Goal: Information Seeking & Learning: Learn about a topic

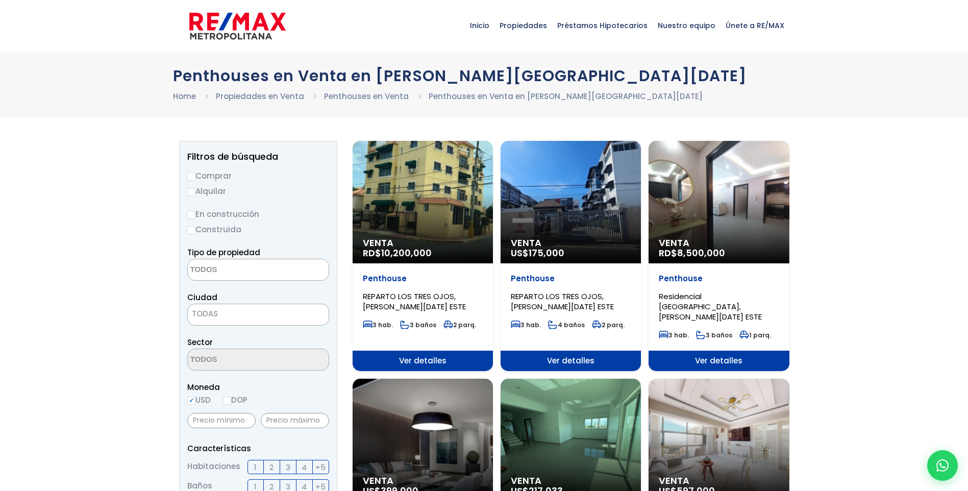
select select
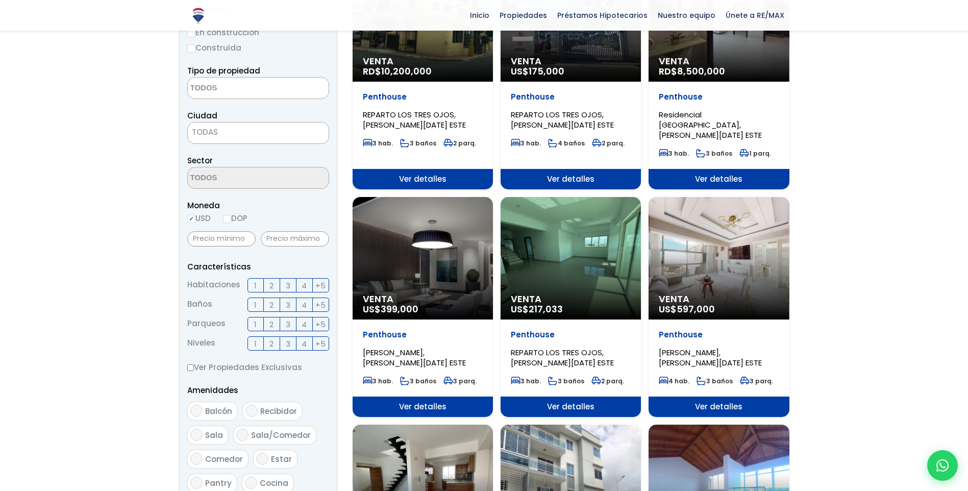
scroll to position [204, 0]
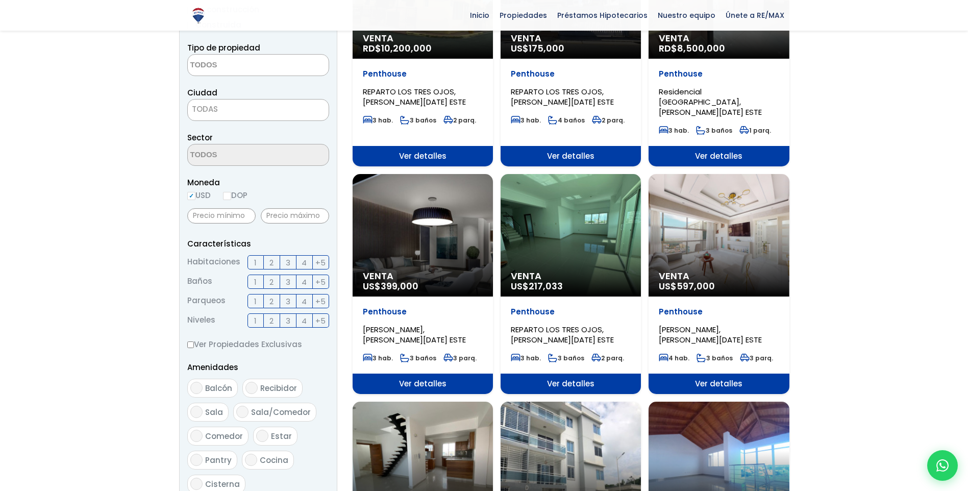
click at [284, 263] on label "3" at bounding box center [288, 262] width 16 height 14
click at [0, 0] on input "3" at bounding box center [0, 0] width 0 height 0
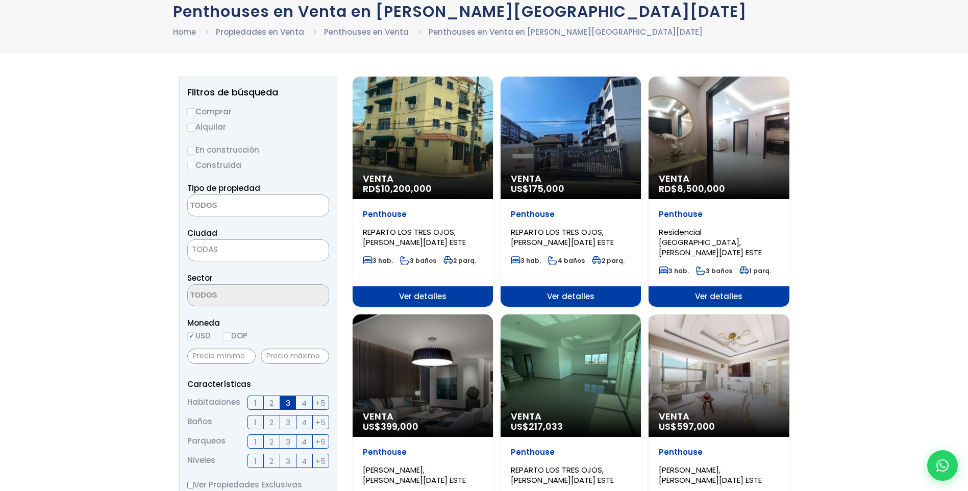
scroll to position [51, 0]
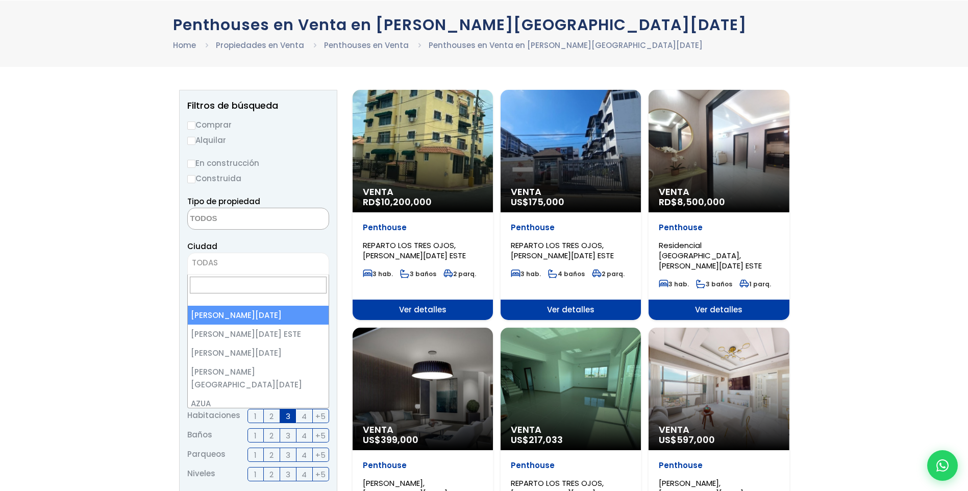
click at [236, 264] on span "TODAS" at bounding box center [258, 263] width 141 height 14
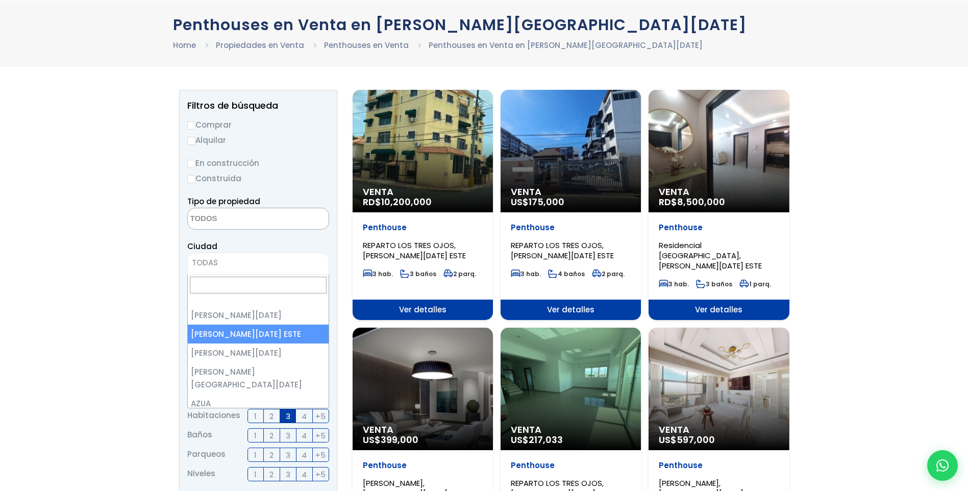
select select "148"
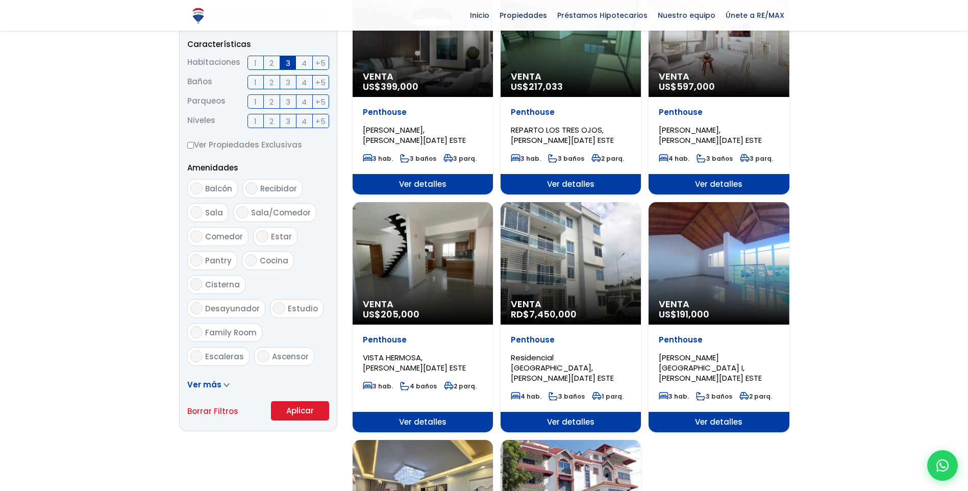
scroll to position [408, 0]
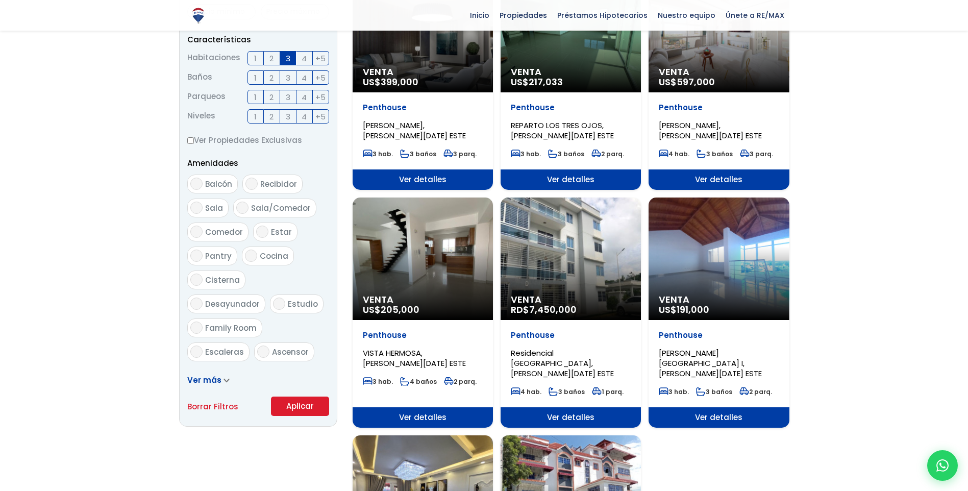
click at [260, 345] on input "Ascensor" at bounding box center [263, 351] width 12 height 12
checkbox input "true"
click at [306, 407] on button "Aplicar" at bounding box center [300, 405] width 58 height 19
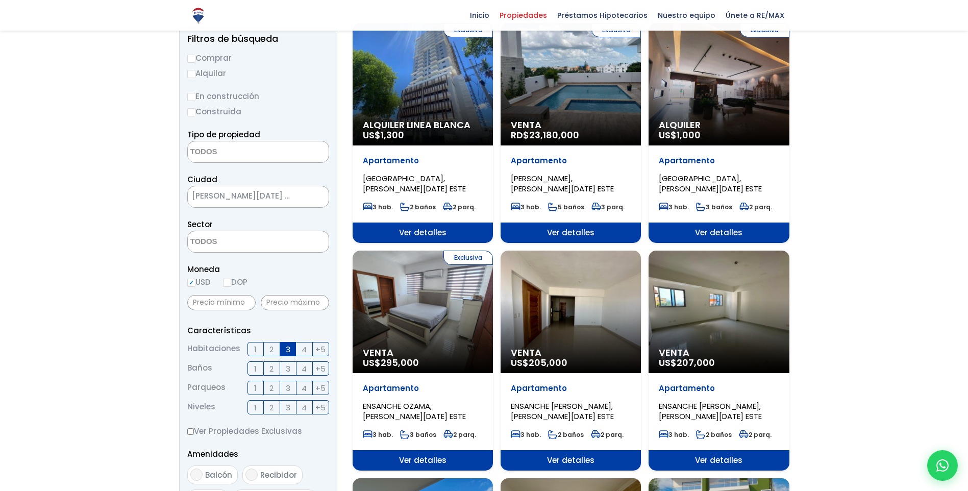
scroll to position [102, 0]
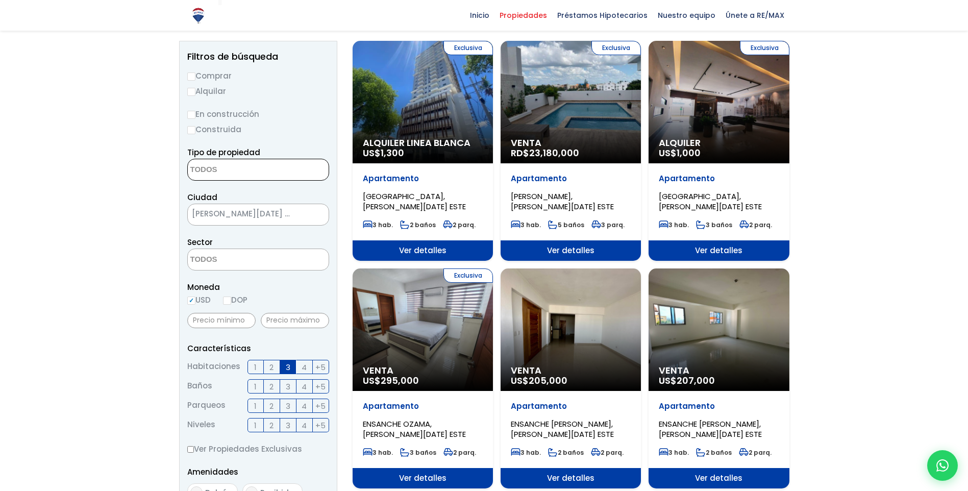
click at [229, 170] on textarea "Search" at bounding box center [237, 170] width 99 height 22
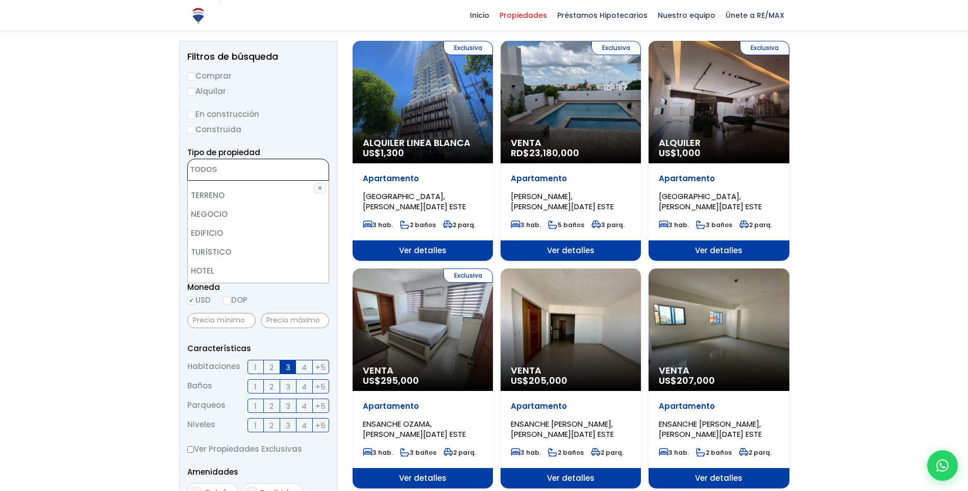
scroll to position [179, 0]
click at [246, 251] on li "PENTHOUSE" at bounding box center [258, 256] width 141 height 19
select select "penthouse"
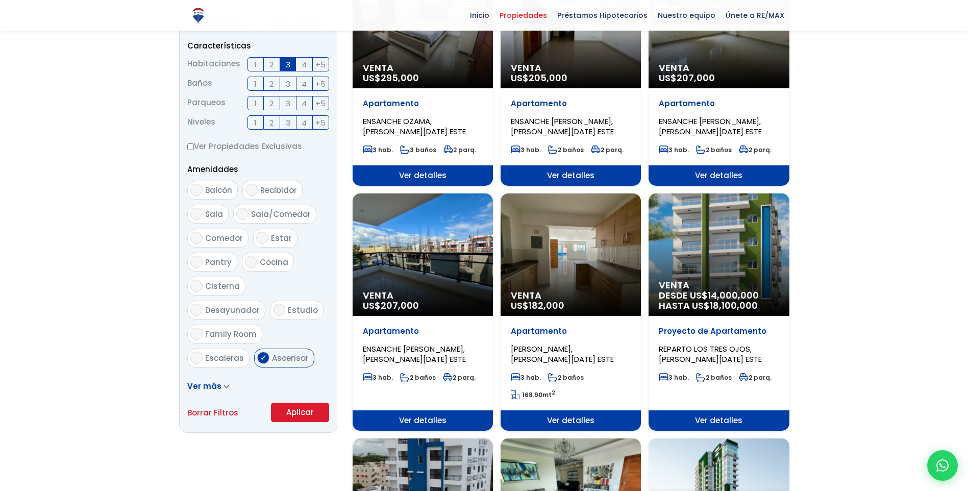
scroll to position [408, 0]
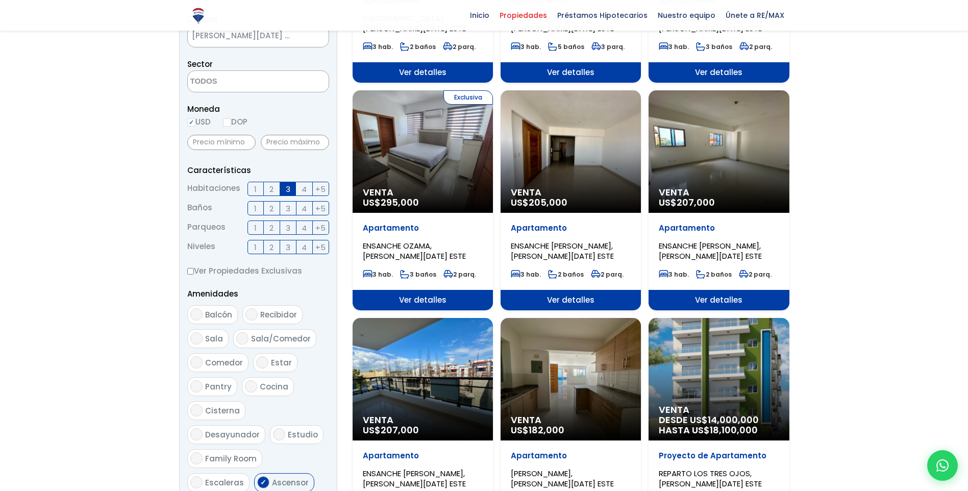
click at [317, 408] on form "Comprar Alquilar En construcción Construida Tipo de propiedad APARTAMENTO CASA …" at bounding box center [258, 218] width 142 height 655
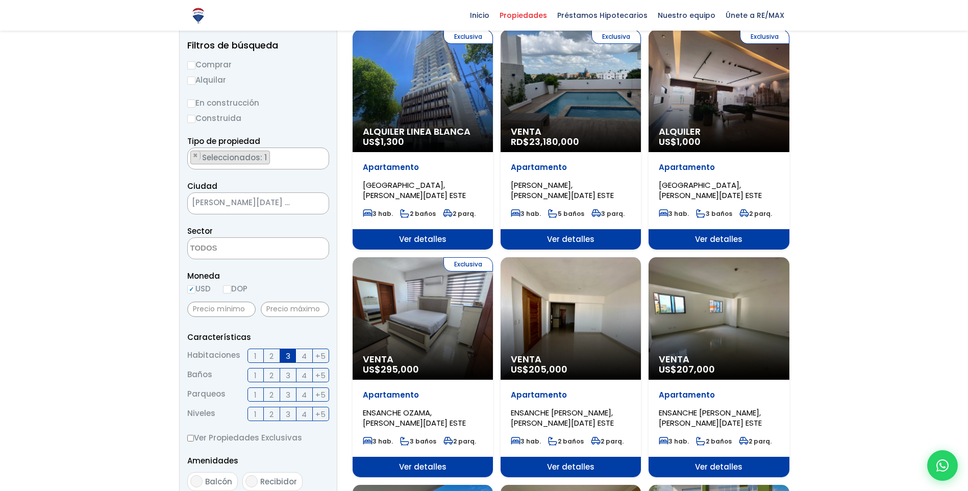
scroll to position [51, 0]
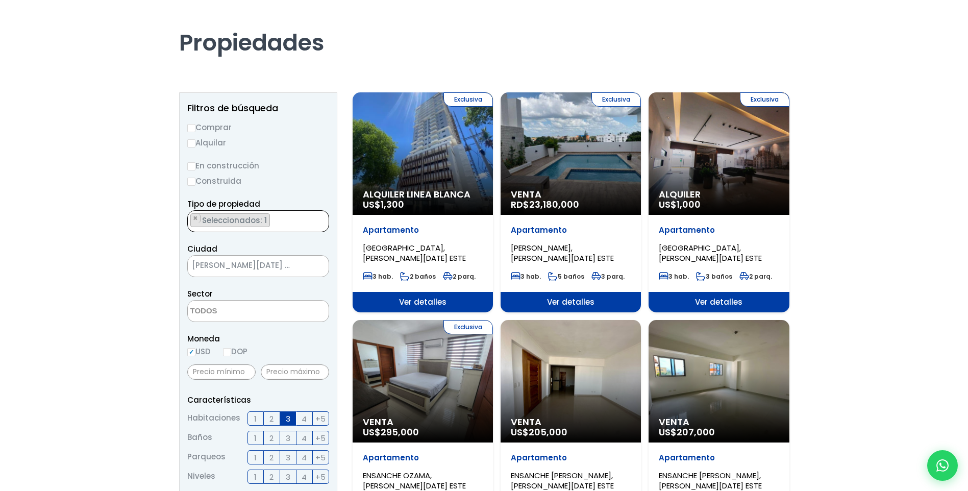
click at [318, 227] on span "× × Seleccionados: 1" at bounding box center [258, 221] width 142 height 22
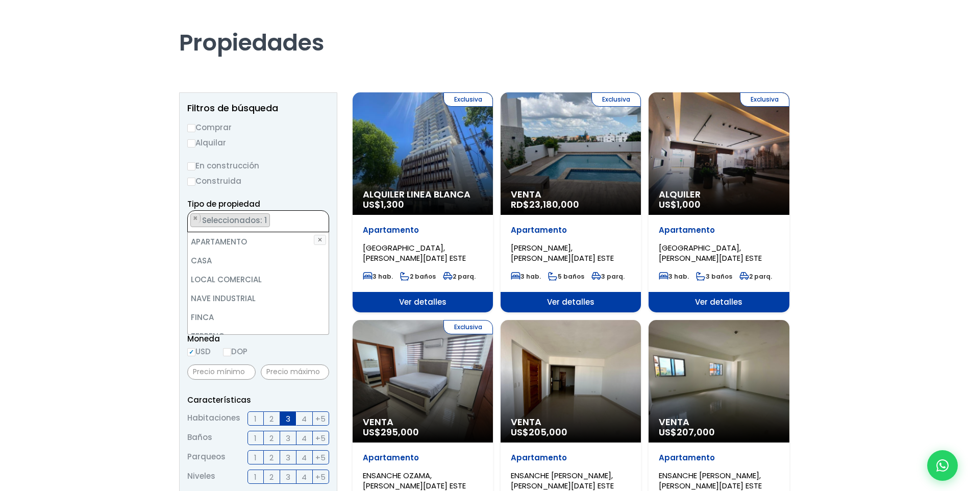
scroll to position [200, 0]
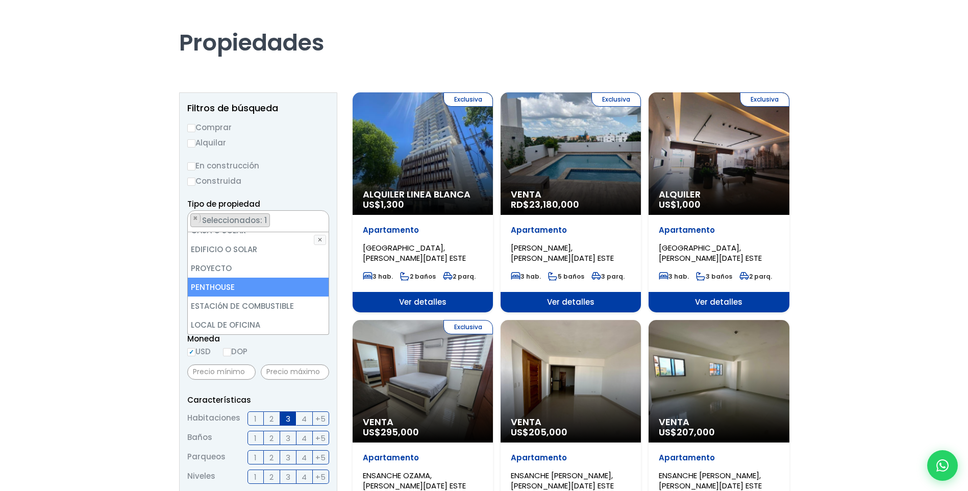
click at [254, 287] on li "PENTHOUSE" at bounding box center [258, 287] width 141 height 19
select select "penthouse"
click at [254, 287] on li "PENTHOUSE" at bounding box center [258, 287] width 141 height 19
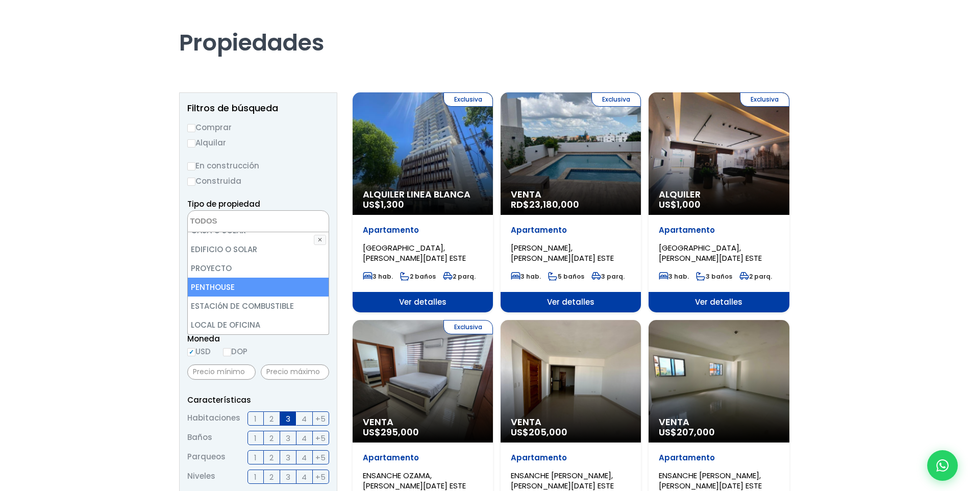
select select "penthouse"
click at [254, 287] on li "PENTHOUSE" at bounding box center [258, 287] width 141 height 19
click at [222, 288] on li "PENTHOUSE" at bounding box center [258, 287] width 141 height 19
select select "penthouse"
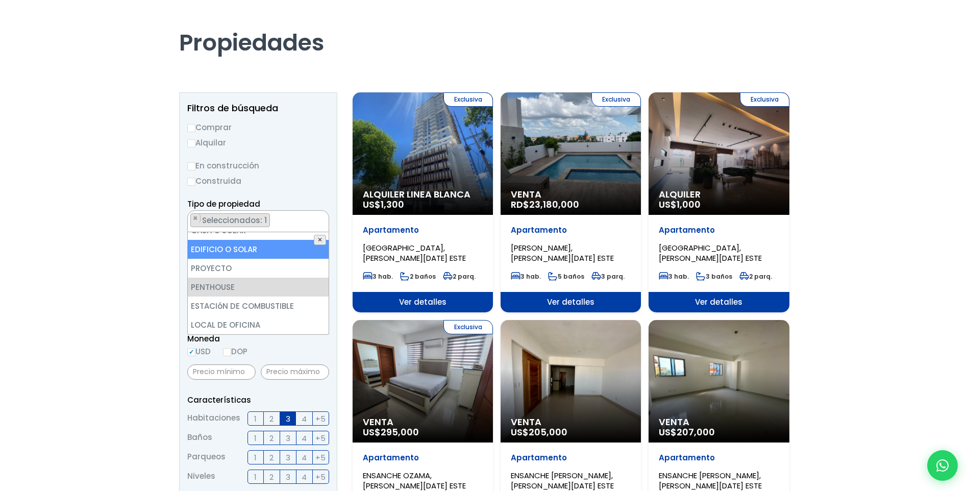
click at [319, 239] on button "✕" at bounding box center [320, 240] width 12 height 10
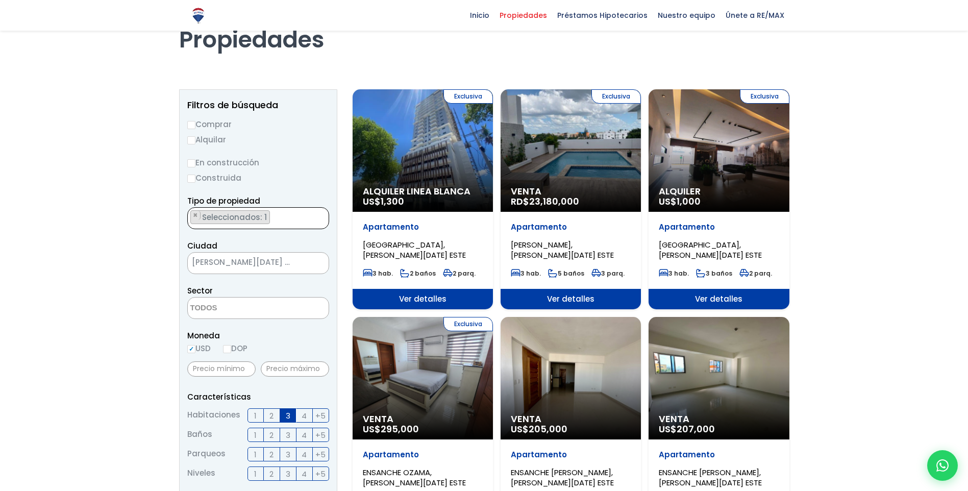
scroll to position [51, 0]
